Goal: Obtain resource: Obtain resource

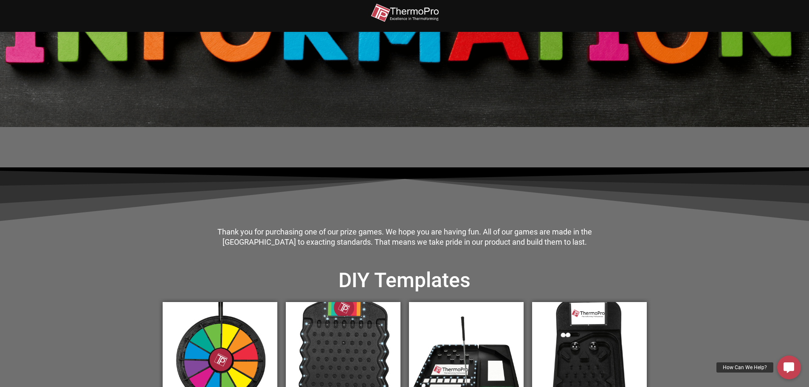
scroll to position [212, 0]
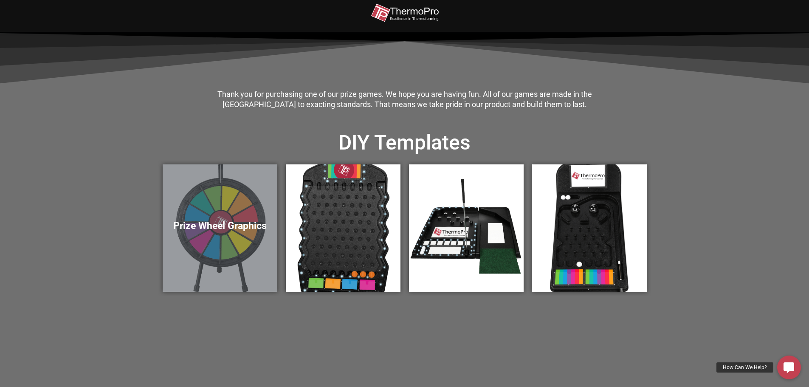
click at [251, 226] on h5 "Prize Wheel Graphics" at bounding box center [220, 226] width 98 height 12
click at [226, 225] on h5 "Prize Wheel Graphics" at bounding box center [220, 226] width 98 height 12
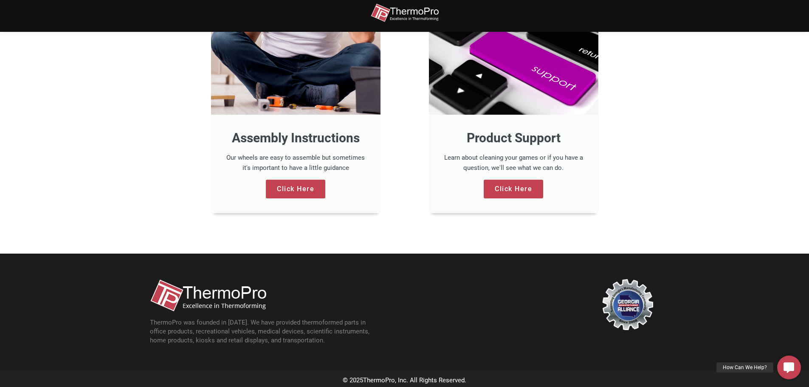
scroll to position [735, 0]
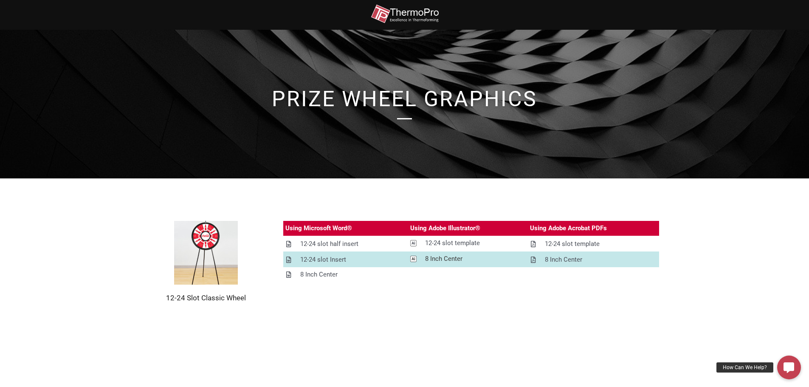
click at [410, 259] on icon at bounding box center [413, 259] width 6 height 6
click at [408, 100] on h1 "prize Wheel Graphics" at bounding box center [405, 98] width 484 height 21
click at [400, 16] on img at bounding box center [405, 13] width 68 height 19
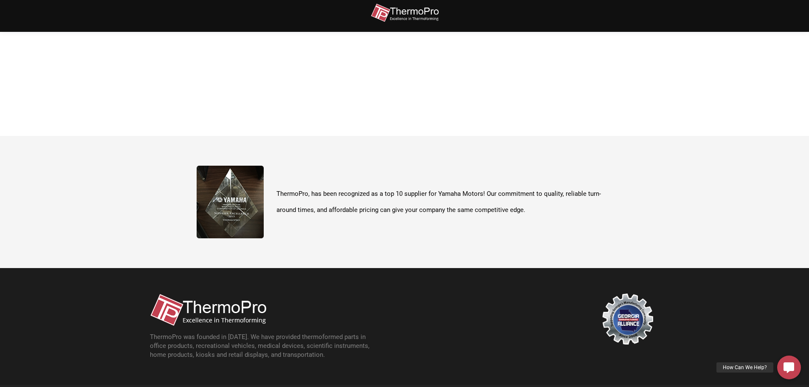
scroll to position [297, 0]
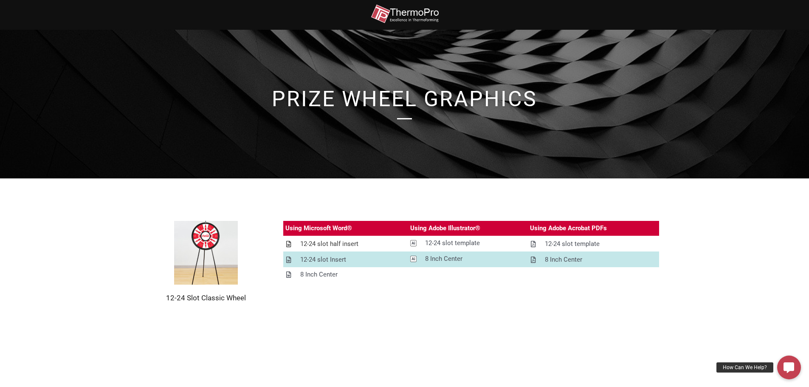
click at [330, 241] on div "12-24 slot half insert" at bounding box center [329, 244] width 58 height 11
